Goal: Check status: Check status

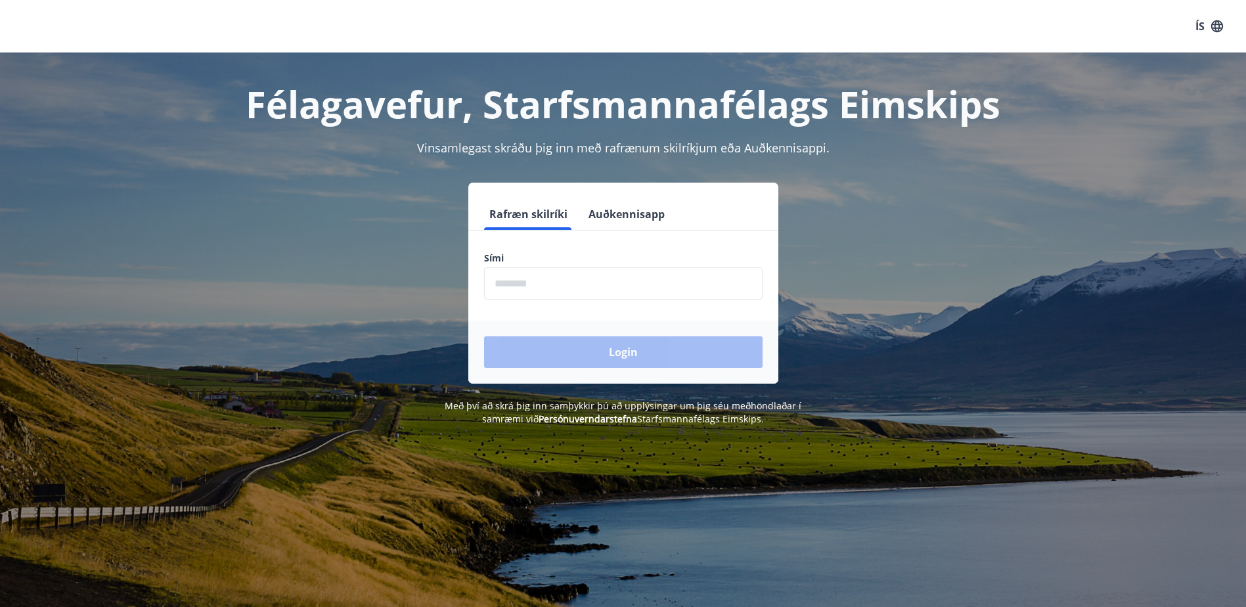
click at [575, 281] on input "phone" at bounding box center [623, 283] width 278 height 32
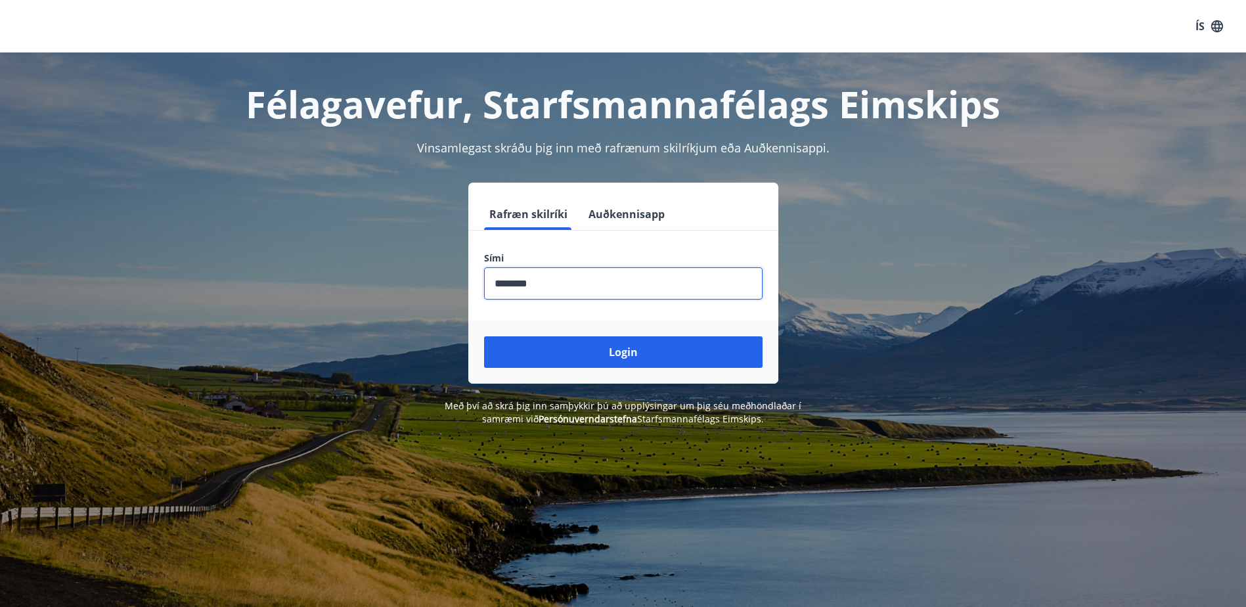
type input "********"
click at [484, 336] on button "Login" at bounding box center [623, 352] width 278 height 32
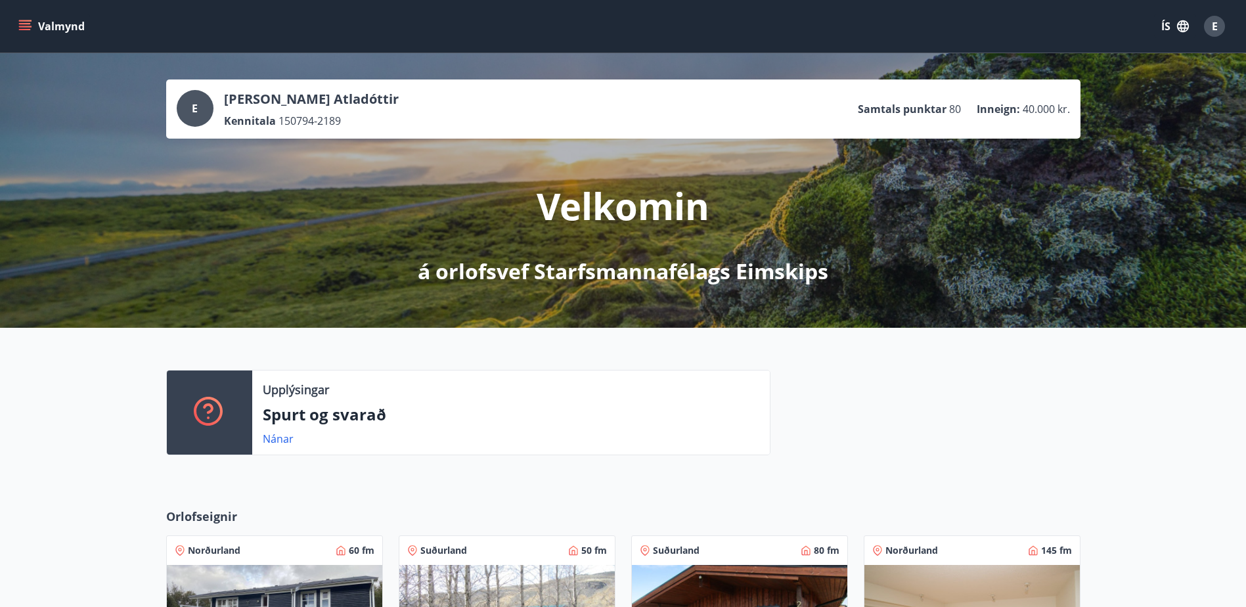
click at [35, 30] on button "Valmynd" at bounding box center [53, 26] width 74 height 24
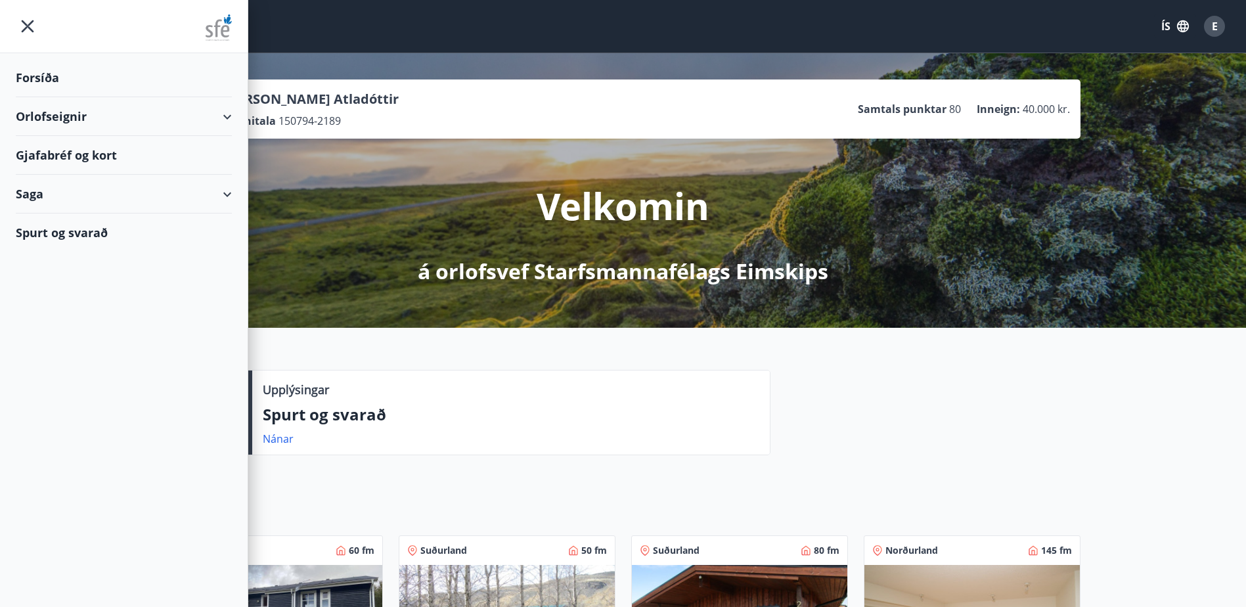
click at [72, 81] on div "Forsíða" at bounding box center [124, 77] width 216 height 39
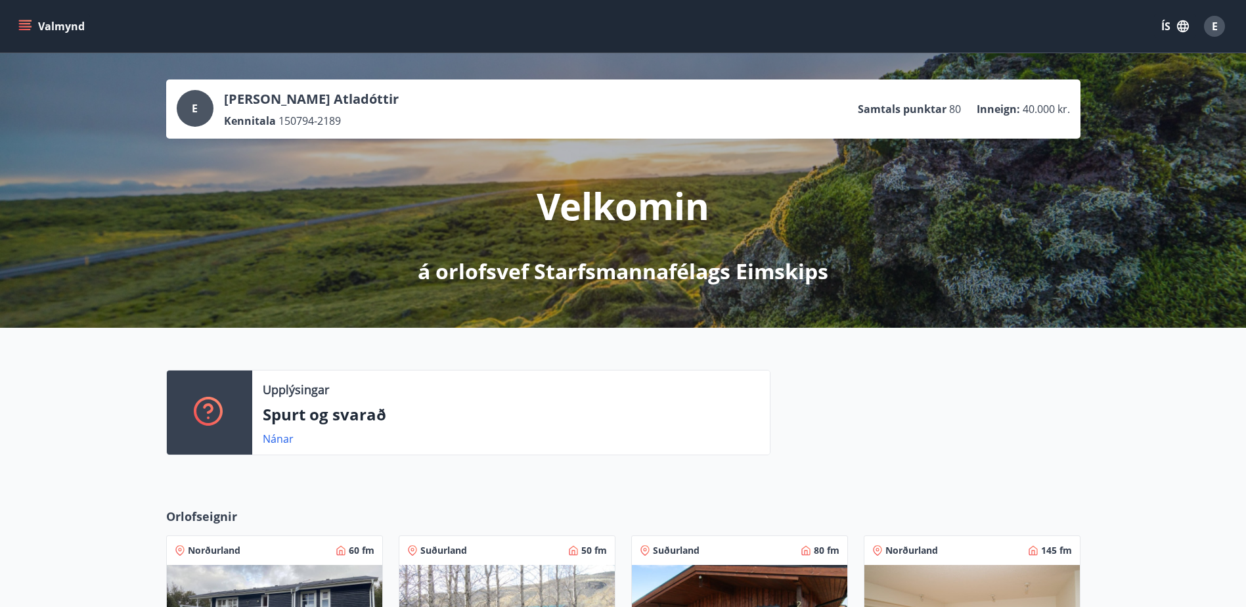
click at [30, 18] on button "Valmynd" at bounding box center [53, 26] width 74 height 24
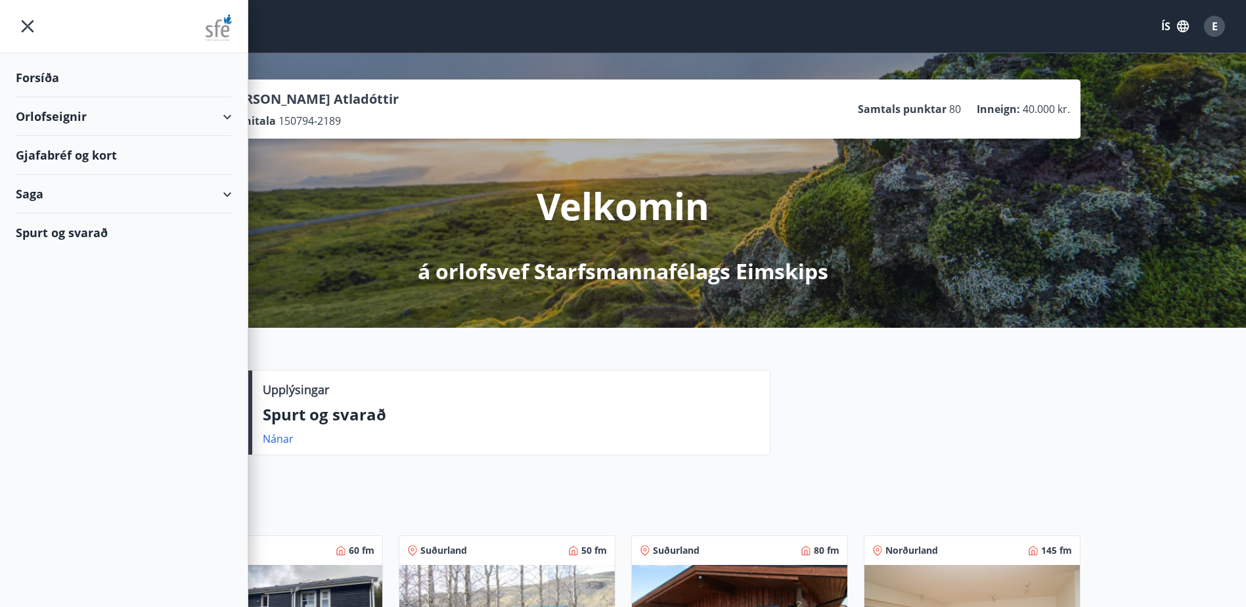
click at [120, 160] on div "Gjafabréf og kort" at bounding box center [124, 155] width 216 height 39
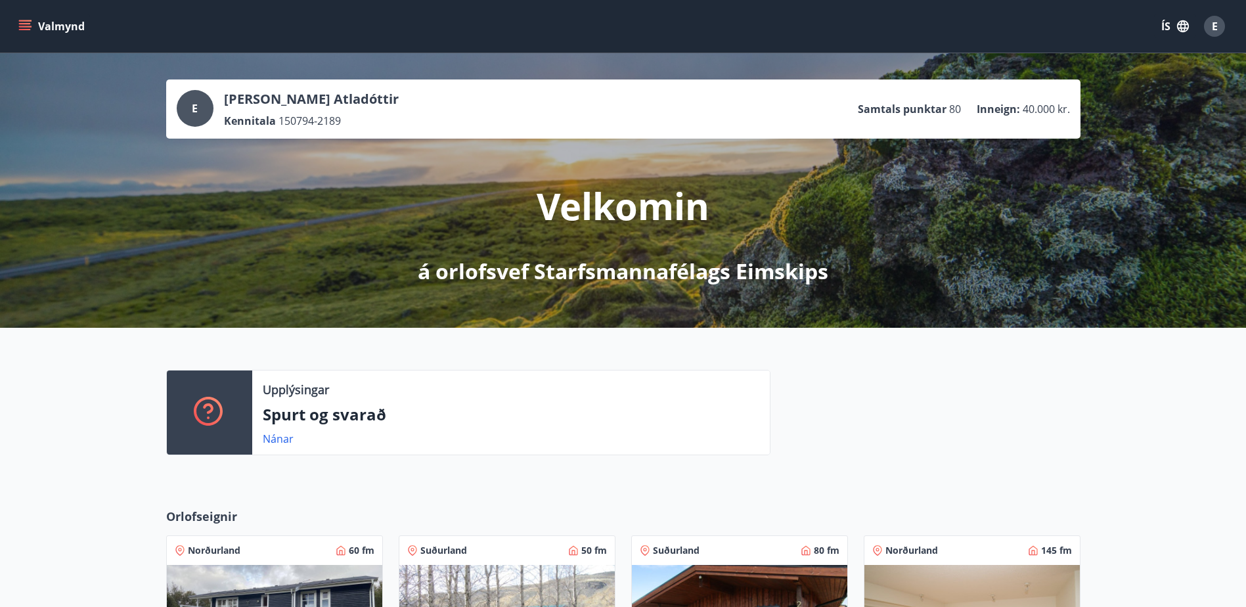
click at [35, 24] on button "Valmynd" at bounding box center [53, 26] width 74 height 24
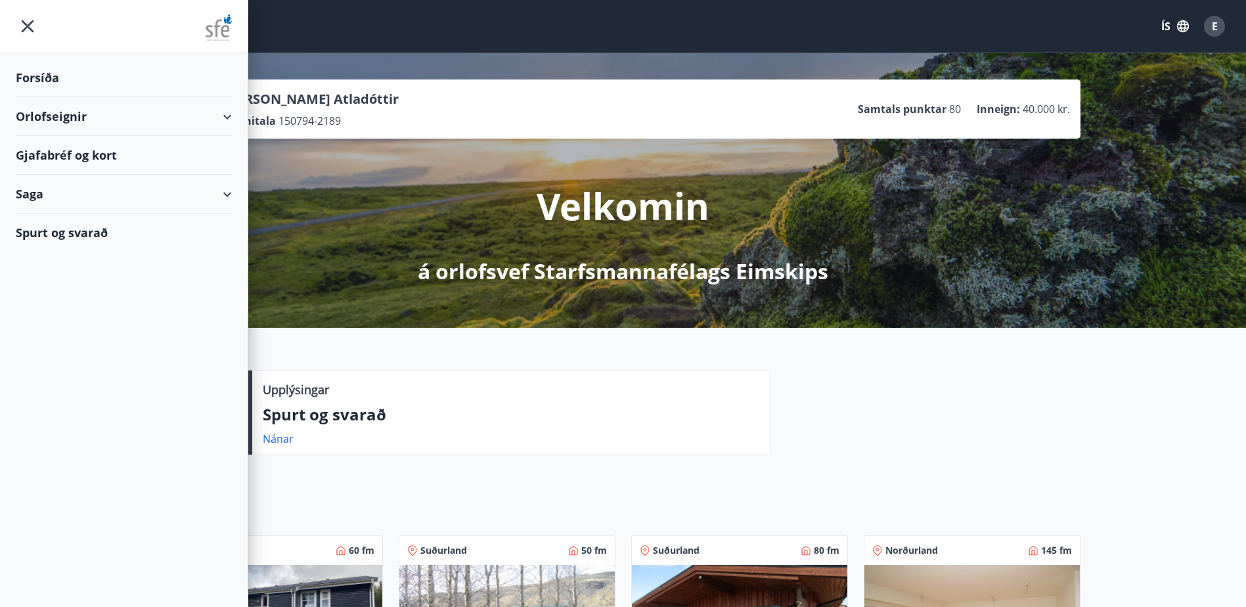
click at [41, 152] on div "Gjafabréf og kort" at bounding box center [124, 155] width 216 height 39
click at [217, 196] on div "Saga" at bounding box center [124, 194] width 216 height 39
click at [56, 232] on div "Bókanir" at bounding box center [123, 227] width 195 height 28
